Goal: Register for event/course

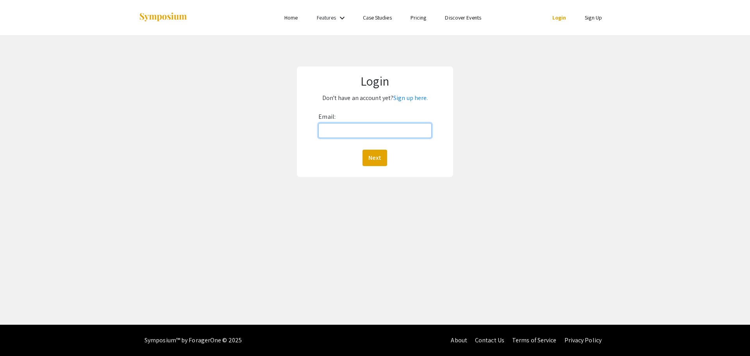
click at [344, 129] on input "Email:" at bounding box center [374, 130] width 113 height 15
click at [511, 142] on div "Login Don't have an account yet? Sign up here. Email: Next" at bounding box center [375, 121] width 762 height 173
click at [344, 132] on input "Email:" at bounding box center [374, 130] width 113 height 15
type input "[EMAIL_ADDRESS][DOMAIN_NAME]"
click at [371, 161] on button "Next" at bounding box center [374, 158] width 25 height 16
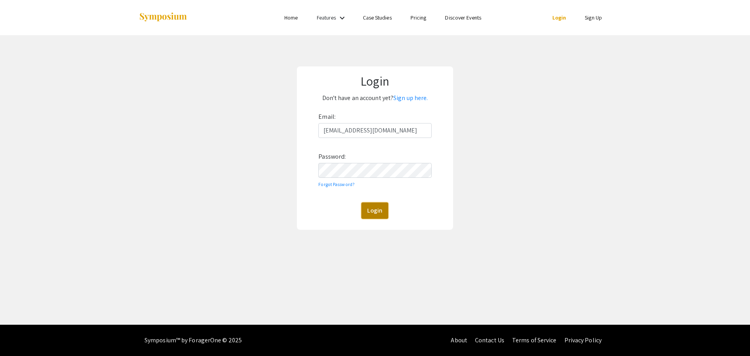
click at [376, 213] on button "Login" at bounding box center [374, 210] width 27 height 16
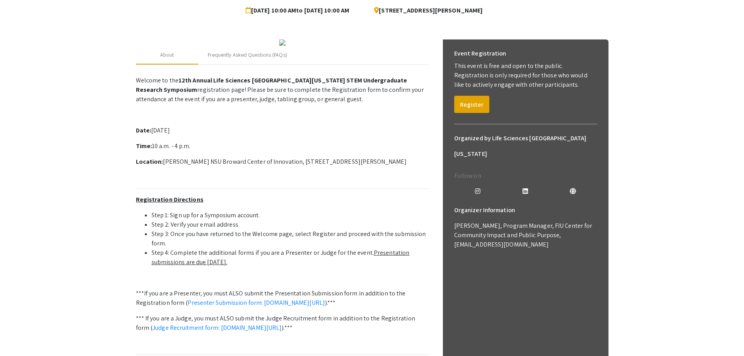
scroll to position [78, 0]
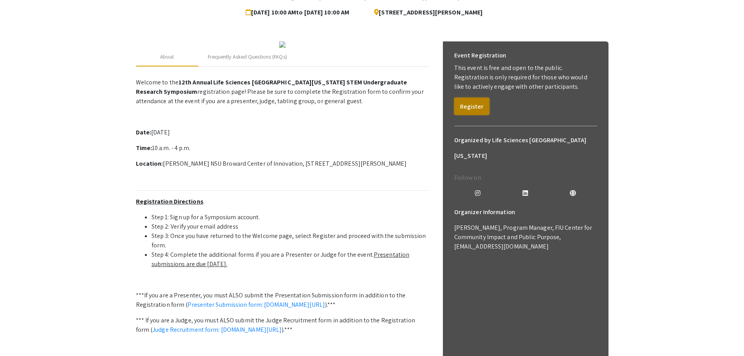
click at [476, 108] on button "Register" at bounding box center [471, 106] width 35 height 17
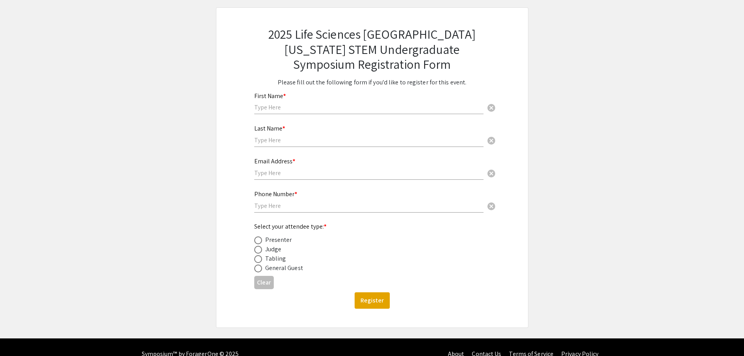
scroll to position [52, 0]
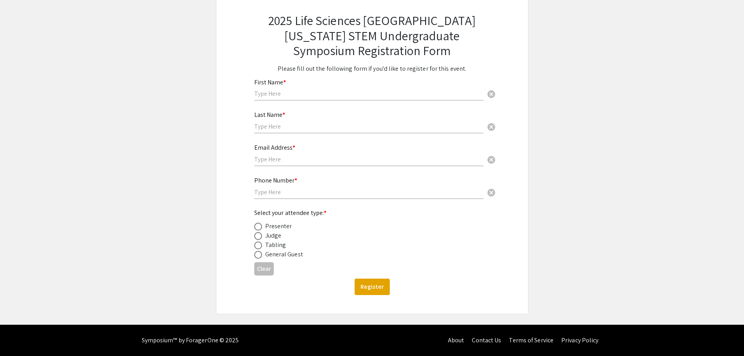
click at [273, 91] on input "text" at bounding box center [368, 93] width 229 height 8
type input "Shiv"
click at [281, 129] on input "text" at bounding box center [368, 126] width 229 height 8
type input "[PERSON_NAME]"
click at [272, 158] on input "text" at bounding box center [368, 159] width 229 height 8
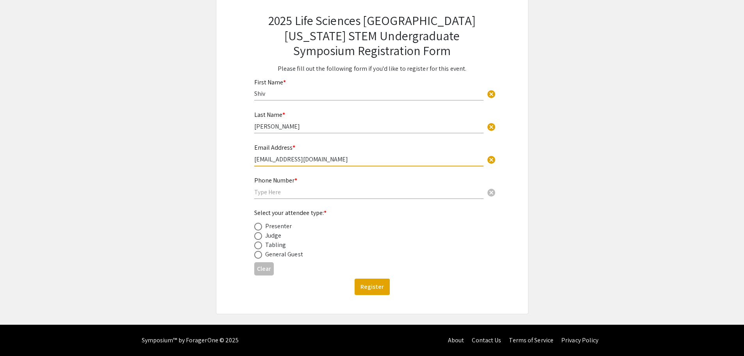
type input "[EMAIL_ADDRESS][DOMAIN_NAME]"
click at [266, 191] on input "text" at bounding box center [368, 192] width 229 height 8
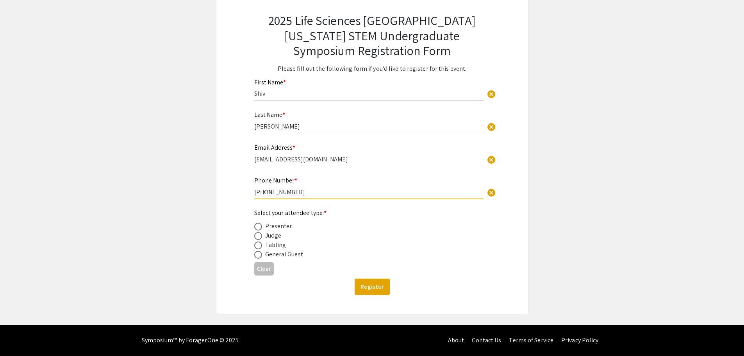
type input "[PHONE_NUMBER]"
click at [259, 227] on span at bounding box center [258, 227] width 8 height 8
click at [259, 227] on input "radio" at bounding box center [258, 227] width 8 height 8
radio input "true"
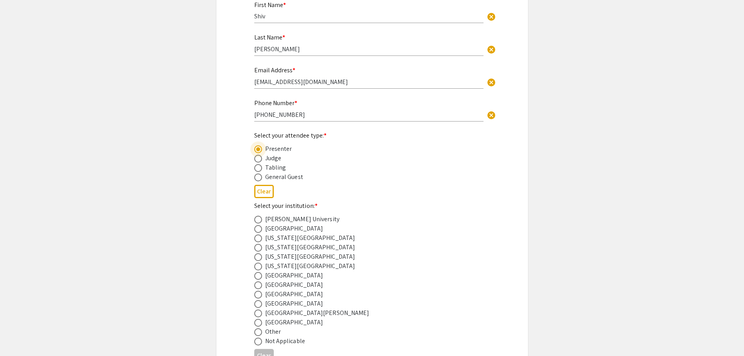
scroll to position [130, 0]
click at [257, 229] on span at bounding box center [258, 228] width 8 height 8
click at [257, 229] on input "radio" at bounding box center [258, 228] width 8 height 8
radio input "true"
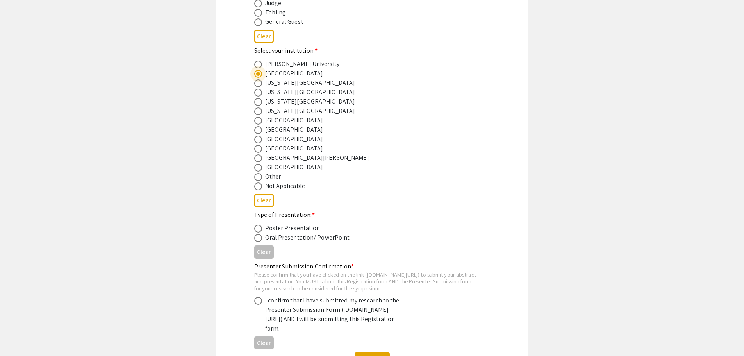
scroll to position [286, 0]
click at [256, 225] on span at bounding box center [258, 227] width 8 height 8
click at [256, 225] on input "radio" at bounding box center [258, 227] width 8 height 8
radio input "true"
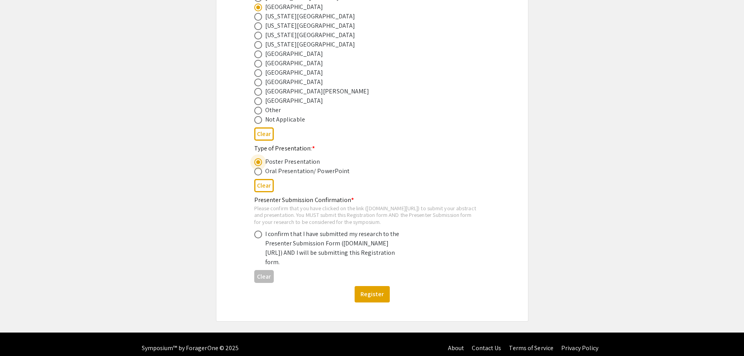
scroll to position [364, 0]
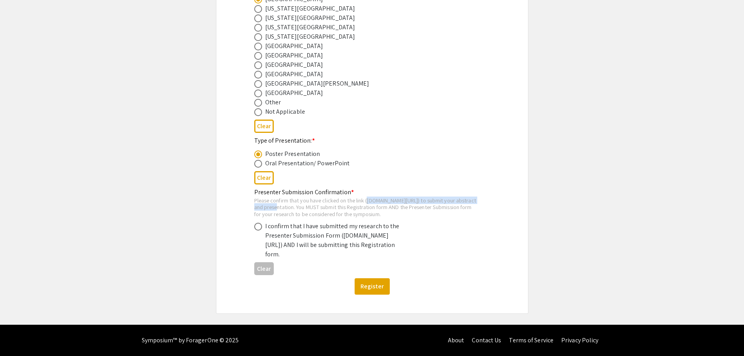
drag, startPoint x: 255, startPoint y: 200, endPoint x: 371, endPoint y: 203, distance: 115.7
click at [399, 201] on div "Please confirm that you have clicked on the link ([DOMAIN_NAME][URL]) to submit…" at bounding box center [365, 207] width 223 height 21
copy div "[DOMAIN_NAME][URL]"
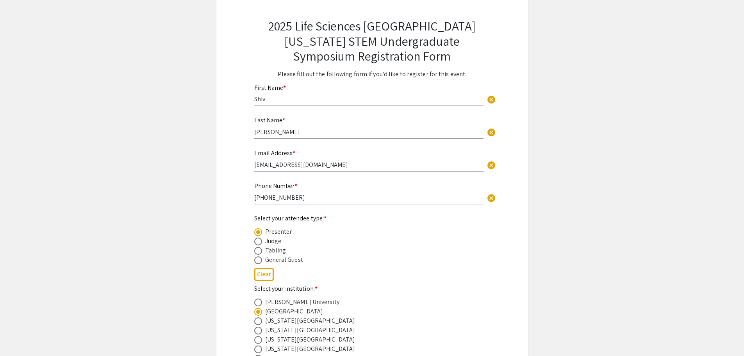
scroll to position [0, 0]
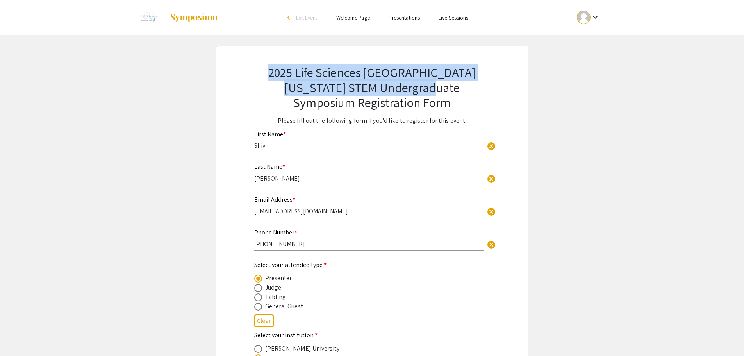
drag, startPoint x: 273, startPoint y: 75, endPoint x: 407, endPoint y: 89, distance: 133.9
click at [407, 89] on h2 "2025 Life Sciences [GEOGRAPHIC_DATA][US_STATE] STEM Undergraduate Symposium Reg…" at bounding box center [372, 87] width 236 height 45
copy h2 "2025 Life Sciences [GEOGRAPHIC_DATA][US_STATE] STEM Undergraduate Symposium"
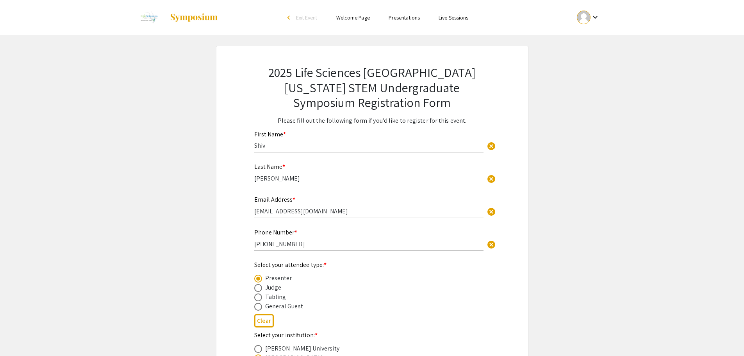
drag, startPoint x: 581, startPoint y: 210, endPoint x: 570, endPoint y: 213, distance: 11.7
click at [581, 210] on app-registration-form-submission "2025 Life Sciences [GEOGRAPHIC_DATA][US_STATE] STEM Undergraduate Symposium Reg…" at bounding box center [372, 359] width 744 height 627
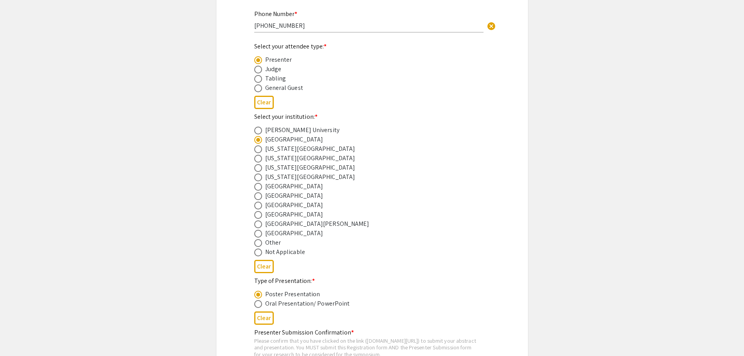
scroll to position [62, 0]
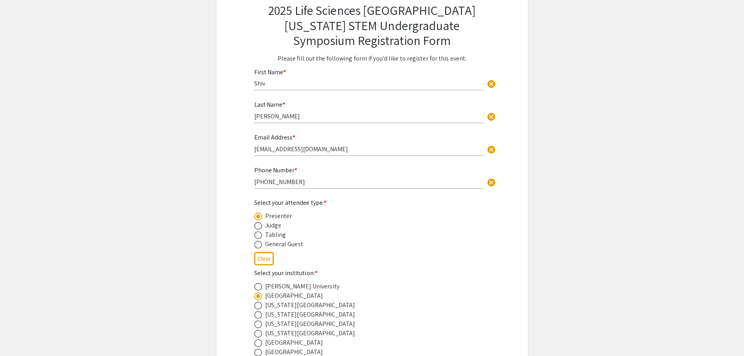
drag, startPoint x: 255, startPoint y: 244, endPoint x: 331, endPoint y: 255, distance: 76.6
click at [256, 244] on span at bounding box center [258, 245] width 8 height 8
click at [256, 244] on input "radio" at bounding box center [258, 245] width 8 height 8
radio input "true"
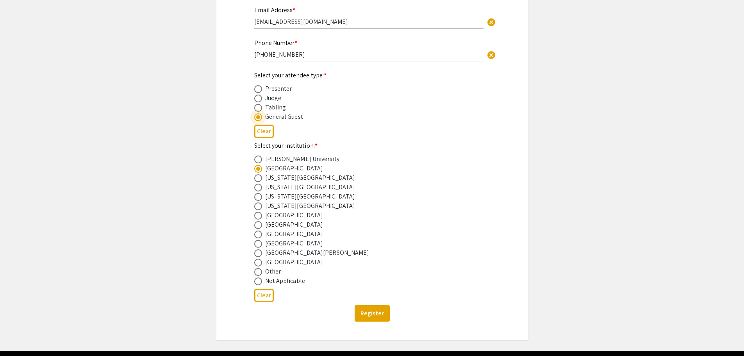
scroll to position [177, 0]
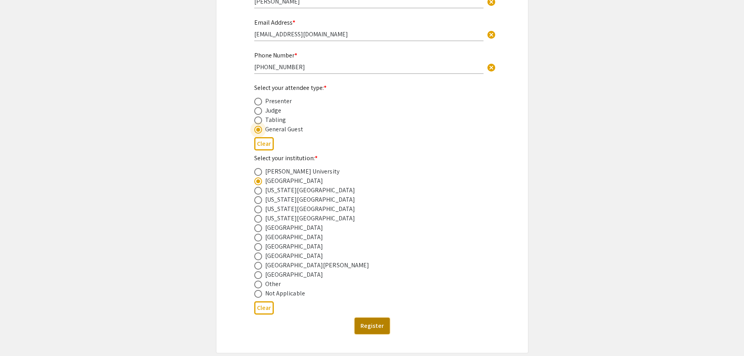
drag, startPoint x: 375, startPoint y: 331, endPoint x: 478, endPoint y: 321, distance: 103.2
click at [376, 331] on button "Register" at bounding box center [372, 326] width 35 height 16
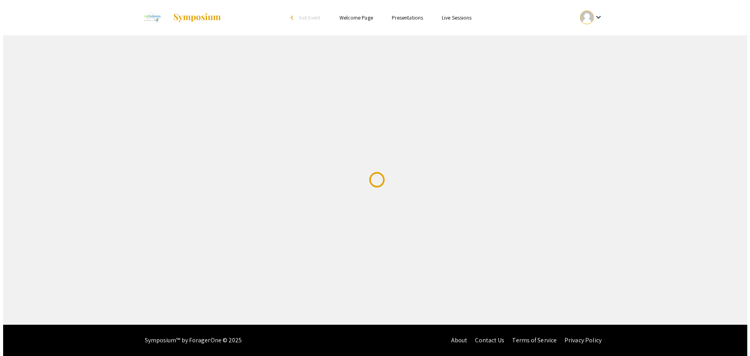
scroll to position [0, 0]
